Goal: Task Accomplishment & Management: Use online tool/utility

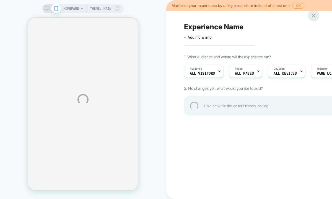
click at [316, 15] on div at bounding box center [313, 15] width 11 height 11
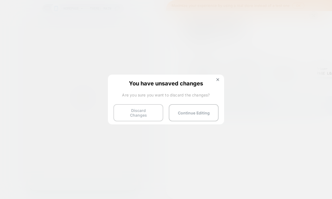
click at [139, 113] on button "Discard Changes" at bounding box center [138, 112] width 50 height 17
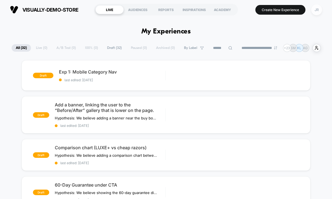
click at [315, 8] on div "JR" at bounding box center [316, 9] width 11 height 11
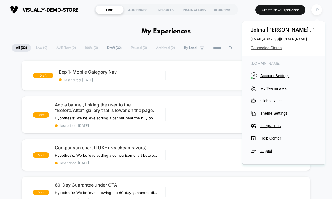
click at [274, 47] on span "Connected Stores" at bounding box center [284, 48] width 66 height 4
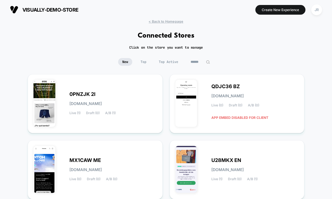
click at [195, 61] on input at bounding box center [200, 62] width 28 height 8
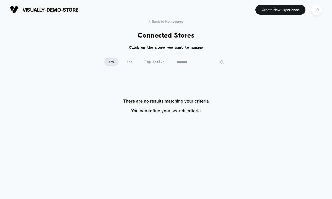
click at [184, 61] on input "********" at bounding box center [200, 62] width 55 height 8
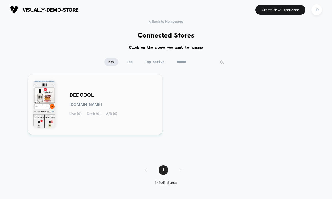
type input "*******"
click at [125, 95] on div "DEDCOOL [DOMAIN_NAME] Live (0) Draft (0) A/B (0)" at bounding box center [112, 104] width 87 height 23
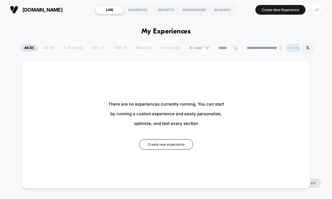
click at [320, 9] on div "JR" at bounding box center [316, 9] width 11 height 11
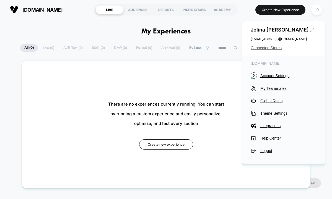
click at [266, 47] on span "Connected Stores" at bounding box center [284, 48] width 66 height 4
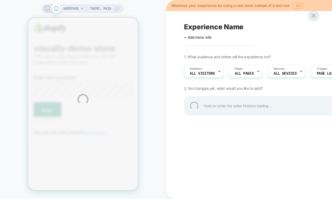
click at [313, 18] on div at bounding box center [313, 15] width 11 height 11
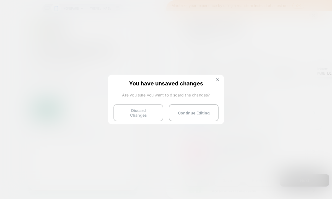
click at [147, 111] on button "Discard Changes" at bounding box center [138, 112] width 50 height 17
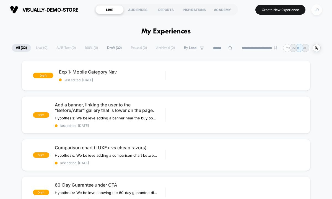
click at [315, 11] on div "JR" at bounding box center [316, 9] width 11 height 11
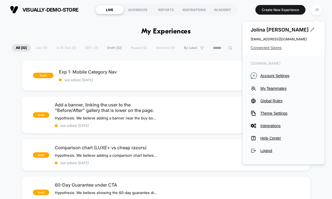
click at [270, 48] on span "Connected Stores" at bounding box center [284, 48] width 66 height 4
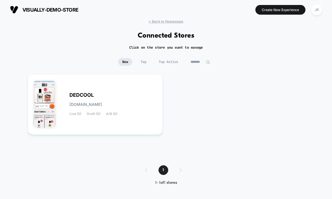
click at [195, 63] on input "*******" at bounding box center [200, 62] width 28 height 8
click at [195, 63] on input "*******" at bounding box center [200, 62] width 55 height 8
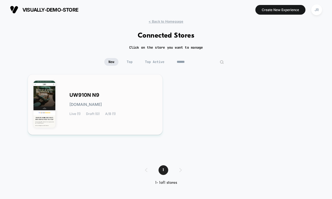
type input "******"
click at [146, 115] on div "UW910N N9 uw910n-n9.myshopify.com Live (1) Draft (0) A/B (1)" at bounding box center [112, 104] width 87 height 23
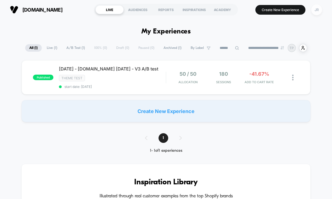
click at [319, 12] on div "JR" at bounding box center [316, 9] width 11 height 11
click at [317, 10] on div "JR" at bounding box center [316, 9] width 11 height 11
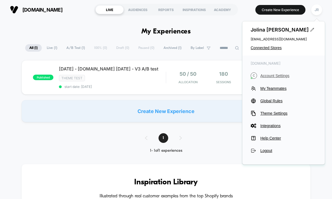
click at [275, 74] on span "Account Settings" at bounding box center [288, 76] width 56 height 4
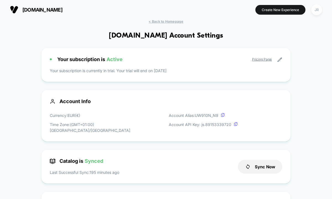
click at [320, 11] on div "JR" at bounding box center [316, 9] width 11 height 11
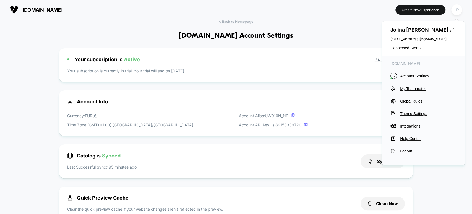
click at [302, 16] on section at bounding box center [236, 10] width 149 height 14
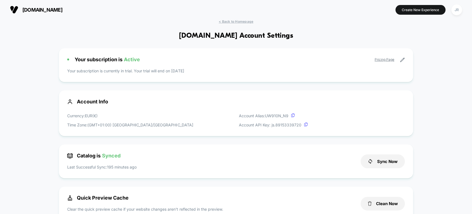
click at [38, 8] on span "club35.co" at bounding box center [42, 10] width 40 height 6
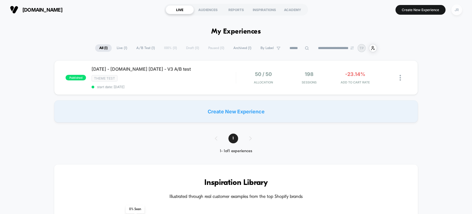
click at [332, 11] on div "JR" at bounding box center [457, 9] width 11 height 11
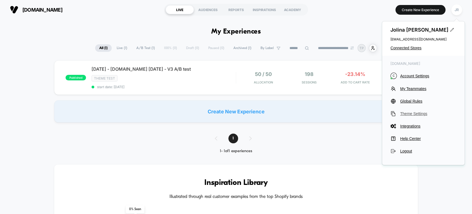
click at [332, 112] on span "Theme Settings" at bounding box center [428, 113] width 56 height 4
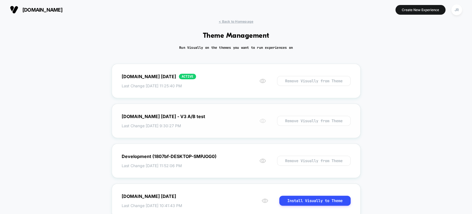
click at [262, 120] on circle at bounding box center [263, 121] width 2 height 2
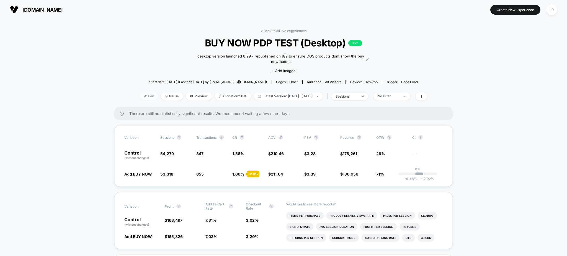
click at [144, 97] on img at bounding box center [145, 96] width 3 height 3
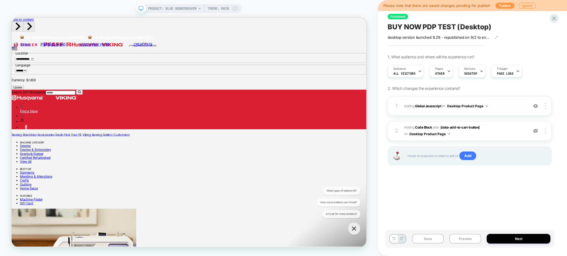
click at [537, 107] on img at bounding box center [535, 106] width 5 height 5
click at [536, 133] on img at bounding box center [535, 131] width 5 height 5
click at [535, 108] on img at bounding box center [535, 106] width 5 height 5
click at [502, 135] on span "Adding Code Block AFTER [data-add-to-cart-button] [data-add-to-cart-button] on …" at bounding box center [464, 131] width 121 height 13
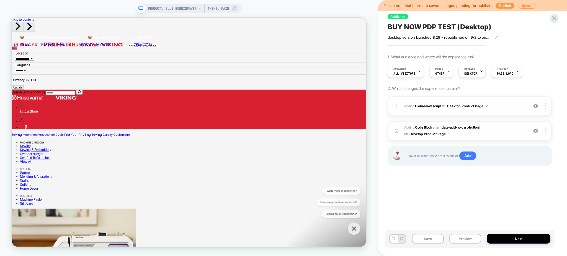
click at [498, 131] on span "Adding Code Block AFTER [data-add-to-cart-button] [data-add-to-cart-button] on …" at bounding box center [464, 131] width 121 height 13
click at [514, 106] on span "Adding Global Javascript on Desktop Product Page" at bounding box center [464, 106] width 121 height 7
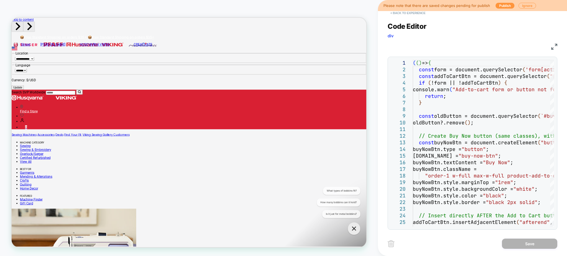
click at [396, 13] on button "< Back to experience" at bounding box center [407, 13] width 40 height 9
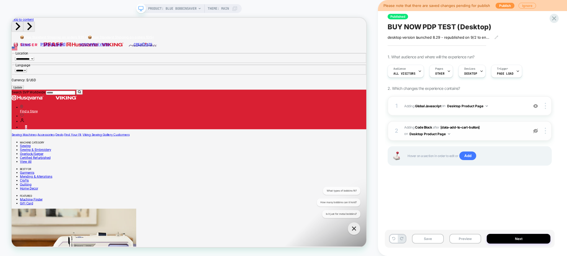
click at [537, 132] on img at bounding box center [535, 131] width 5 height 5
click at [536, 107] on img at bounding box center [535, 106] width 5 height 5
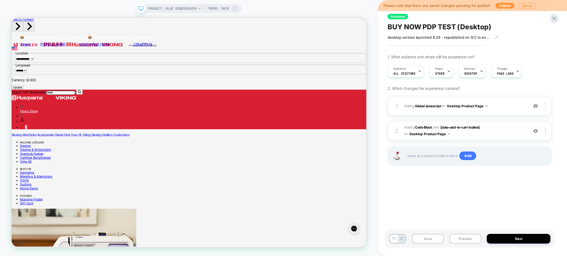
click at [504, 128] on span "Adding Code Block AFTER [data-add-to-cart-button] [data-add-to-cart-button] on …" at bounding box center [464, 131] width 121 height 13
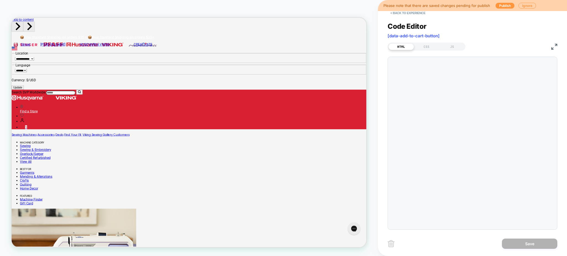
scroll to position [0, 0]
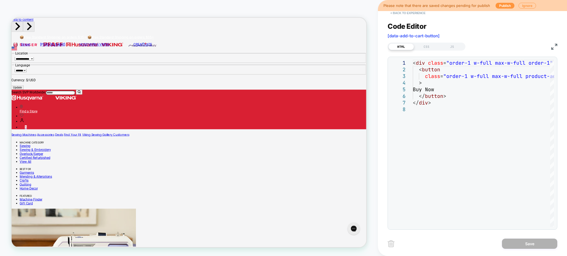
click at [392, 12] on button "< Back to experience" at bounding box center [407, 13] width 40 height 9
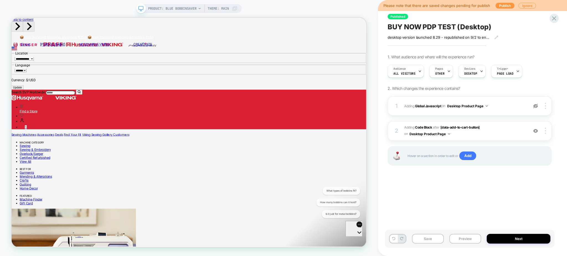
scroll to position [0, 0]
